Goal: Information Seeking & Learning: Check status

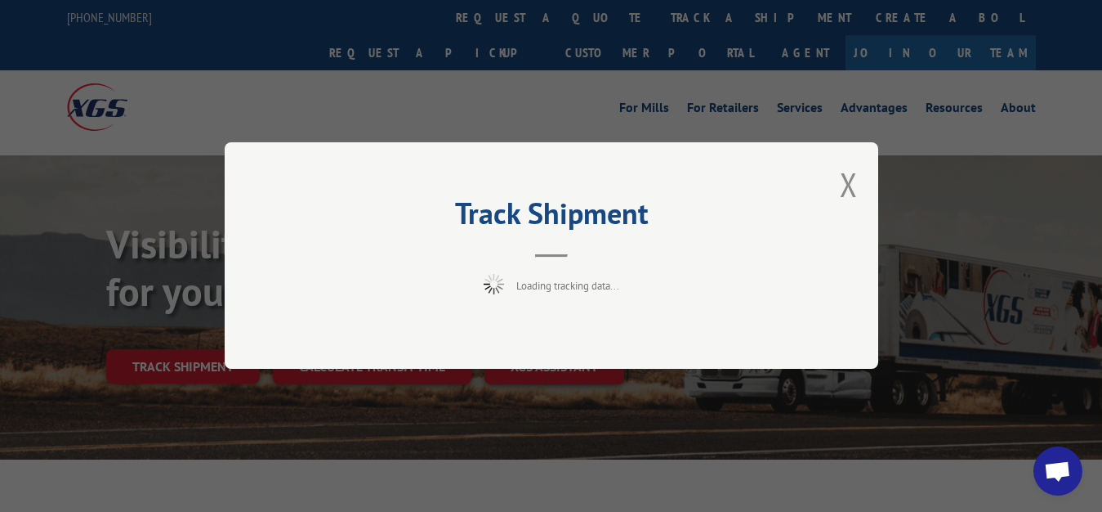
scroll to position [83, 0]
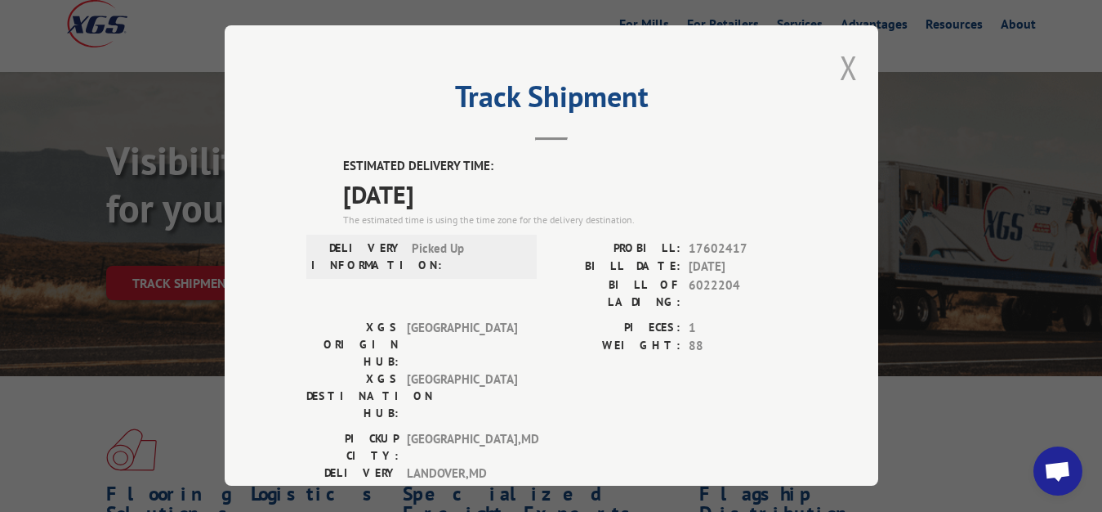
click at [840, 56] on button "Close modal" at bounding box center [849, 67] width 18 height 43
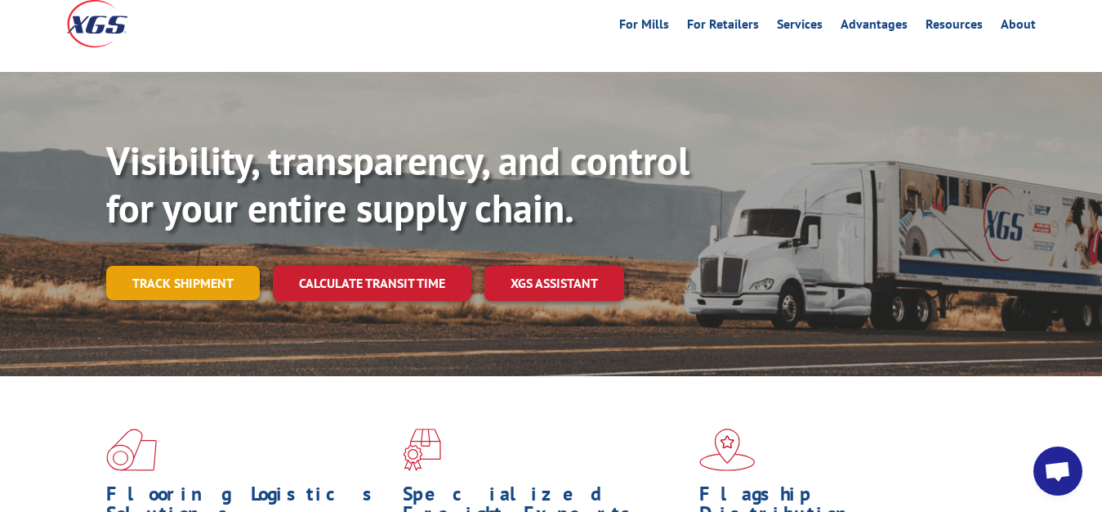
click at [208, 266] on link "Track shipment" at bounding box center [183, 283] width 154 height 34
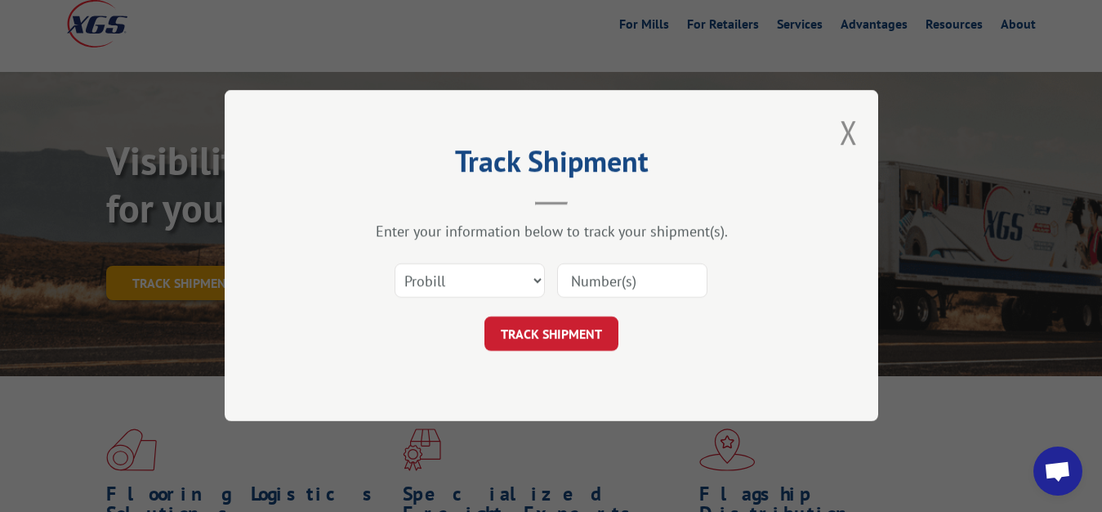
scroll to position [0, 0]
click at [395, 264] on select "Select category... Probill BOL PO" at bounding box center [470, 281] width 150 height 34
select select "bol"
click option "BOL" at bounding box center [0, 0] width 0 height 0
click at [577, 292] on input at bounding box center [632, 281] width 150 height 34
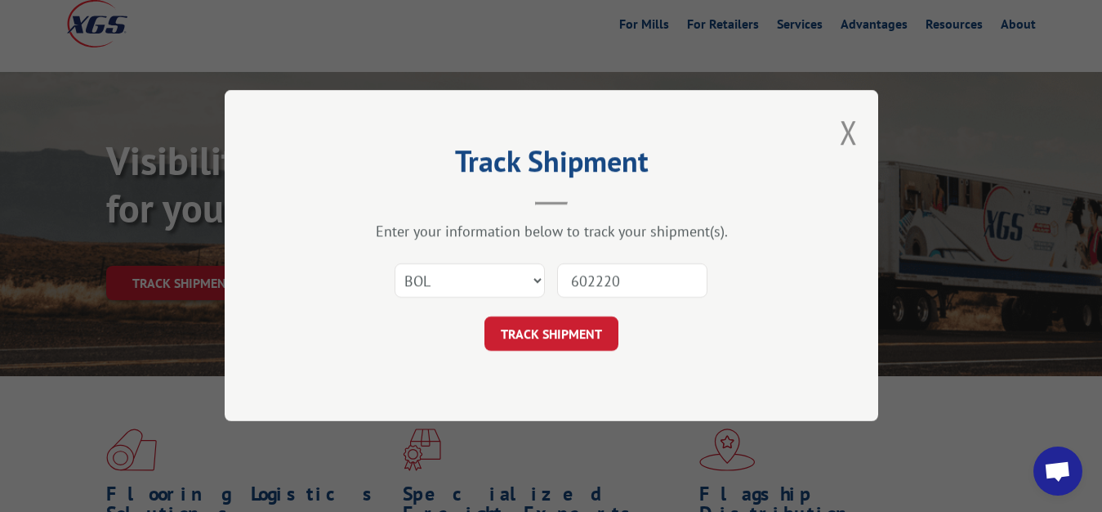
type input "6022205"
click button "TRACK SHIPMENT" at bounding box center [552, 334] width 134 height 34
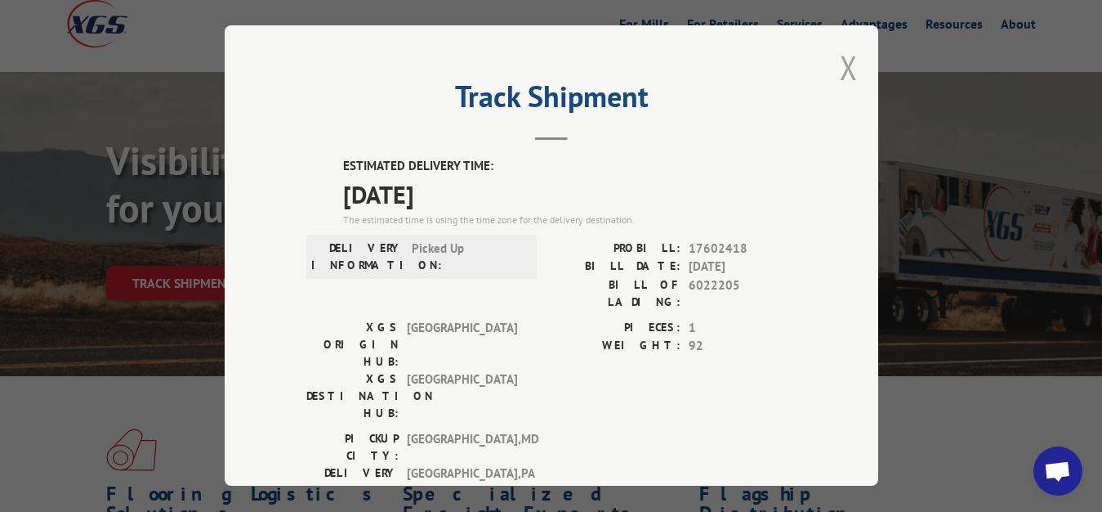
click at [840, 63] on button "Close modal" at bounding box center [849, 67] width 18 height 43
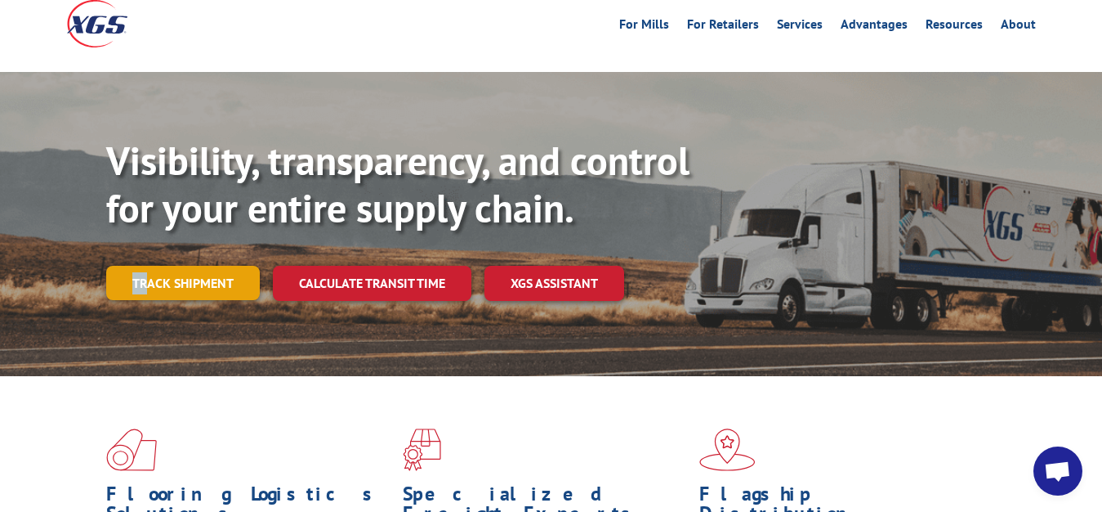
drag, startPoint x: 129, startPoint y: 265, endPoint x: 147, endPoint y: 252, distance: 22.2
click at [146, 252] on div "Visibility, transparency, and control for your entire supply chain. Track shipm…" at bounding box center [604, 251] width 996 height 228
click at [188, 266] on link "Track shipment" at bounding box center [183, 283] width 154 height 34
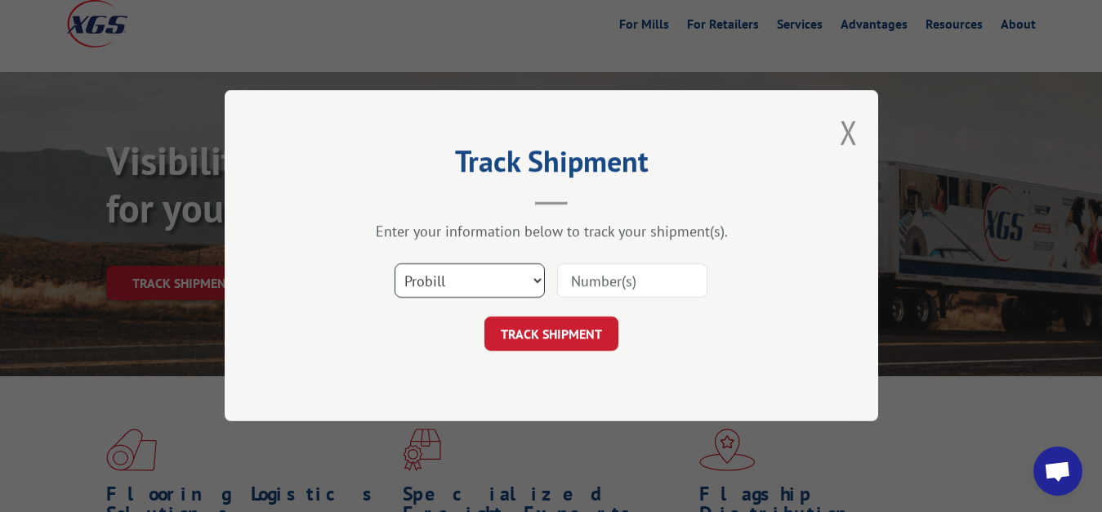
click at [395, 264] on select "Select category... Probill BOL PO" at bounding box center [470, 281] width 150 height 34
select select "bol"
click option "BOL" at bounding box center [0, 0] width 0 height 0
click at [562, 283] on input at bounding box center [632, 281] width 150 height 34
type input "6022206"
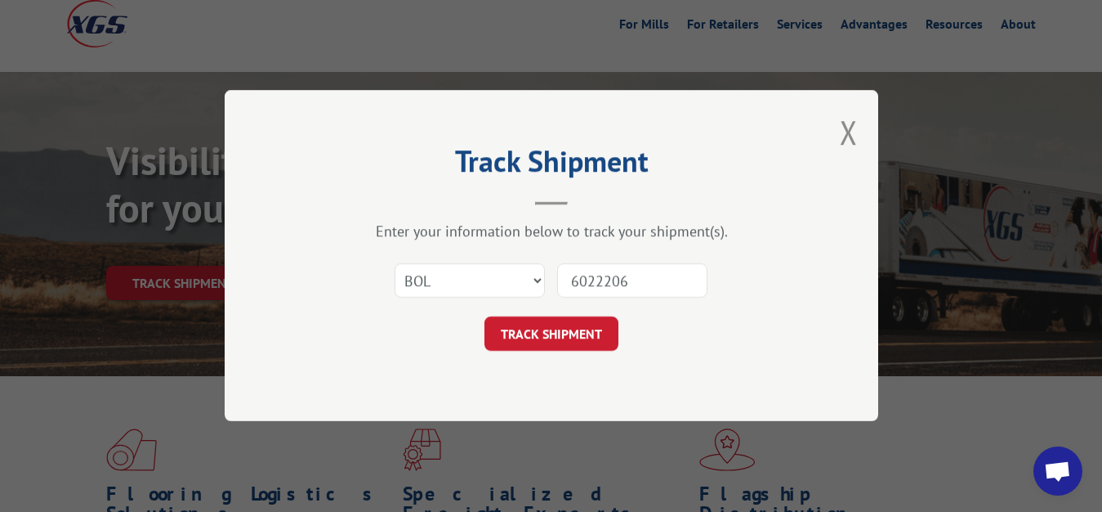
click button "TRACK SHIPMENT" at bounding box center [552, 334] width 134 height 34
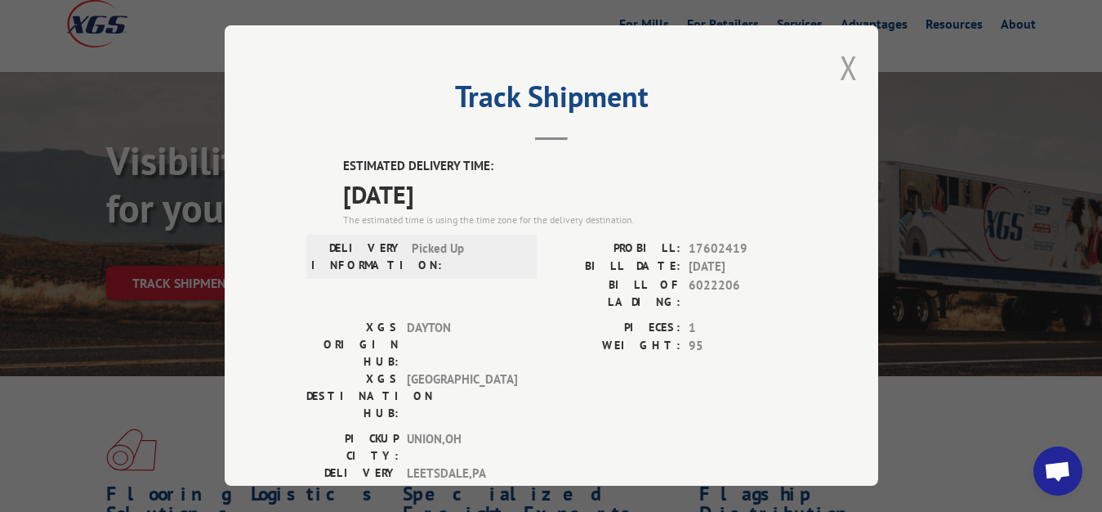
drag, startPoint x: 838, startPoint y: 66, endPoint x: 688, endPoint y: 136, distance: 165.2
click at [840, 67] on button "Close modal" at bounding box center [849, 67] width 18 height 43
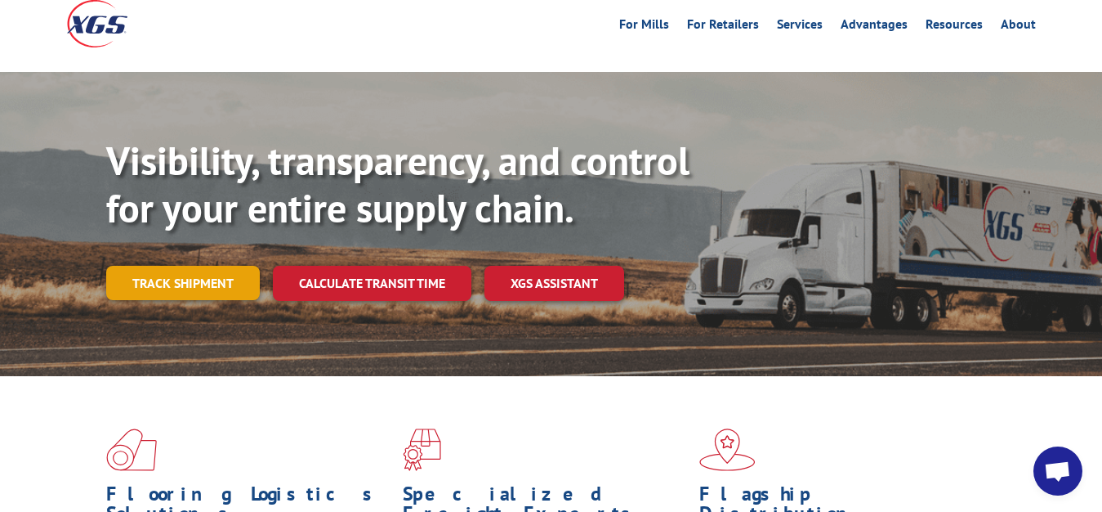
click at [191, 266] on link "Track shipment" at bounding box center [183, 283] width 154 height 34
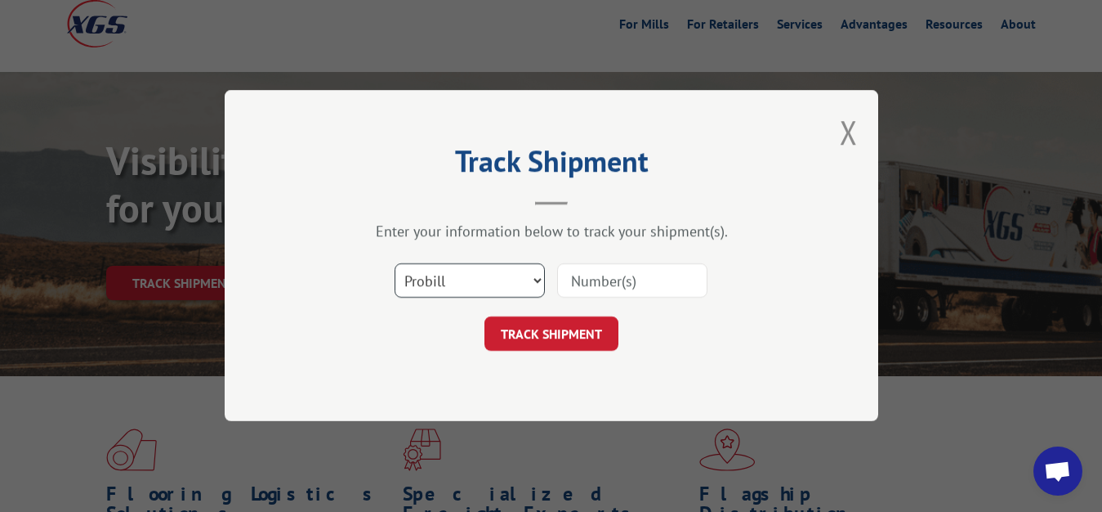
click at [395, 264] on select "Select category... Probill BOL PO" at bounding box center [470, 281] width 150 height 34
select select "bol"
click option "BOL" at bounding box center [0, 0] width 0 height 0
click at [573, 302] on div "Select category... Probill BOL PO" at bounding box center [551, 281] width 490 height 54
click at [588, 279] on input at bounding box center [632, 281] width 150 height 34
